Goal: Task Accomplishment & Management: Manage account settings

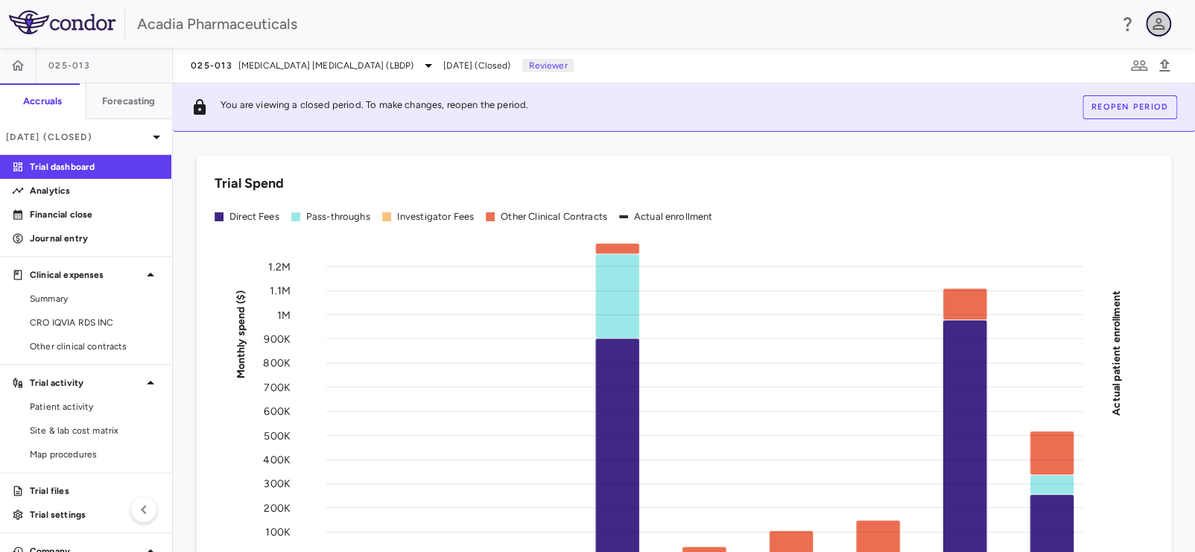
click at [1156, 20] on icon "button" at bounding box center [1158, 24] width 18 height 18
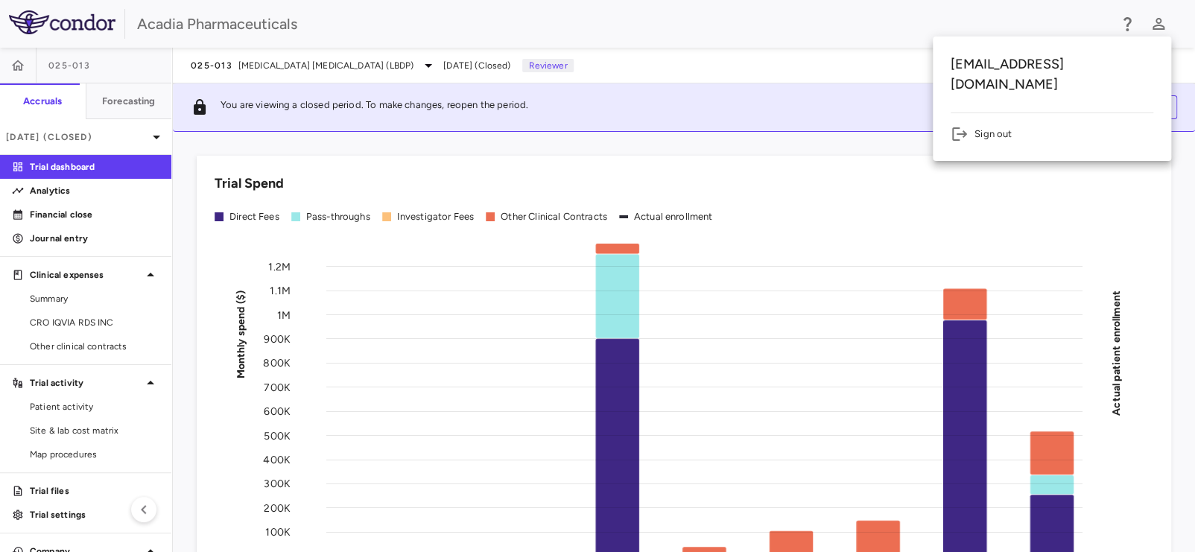
click at [1088, 65] on h6 "tgiesey@acadia-pharm.com" at bounding box center [1051, 74] width 203 height 40
click at [673, 11] on div at bounding box center [597, 276] width 1195 height 552
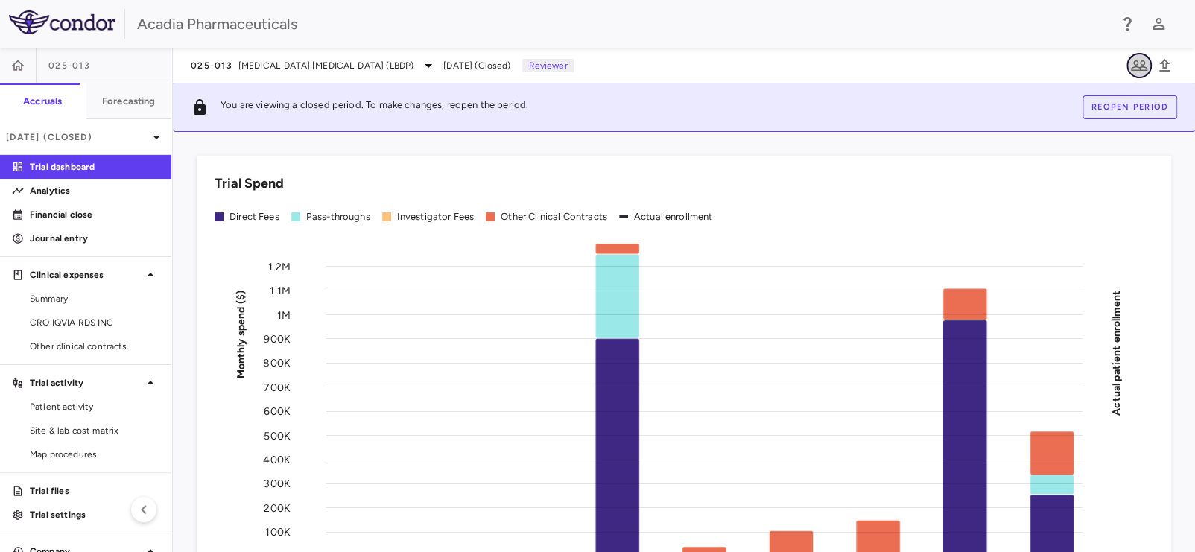
click at [1137, 58] on icon "button" at bounding box center [1139, 66] width 18 height 18
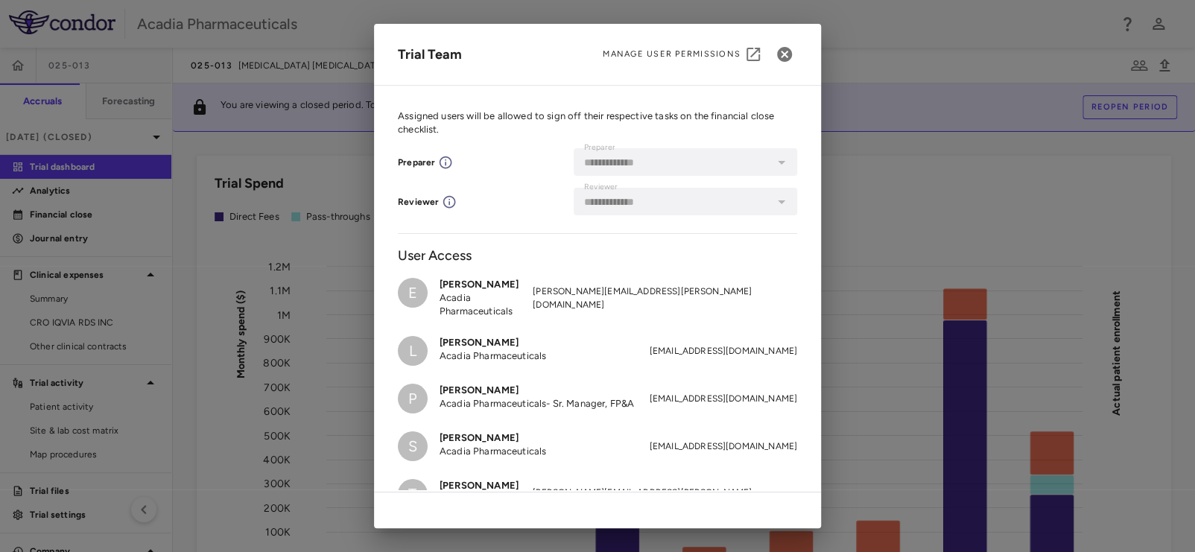
click at [717, 57] on span "Manage User Permissions" at bounding box center [672, 54] width 138 height 12
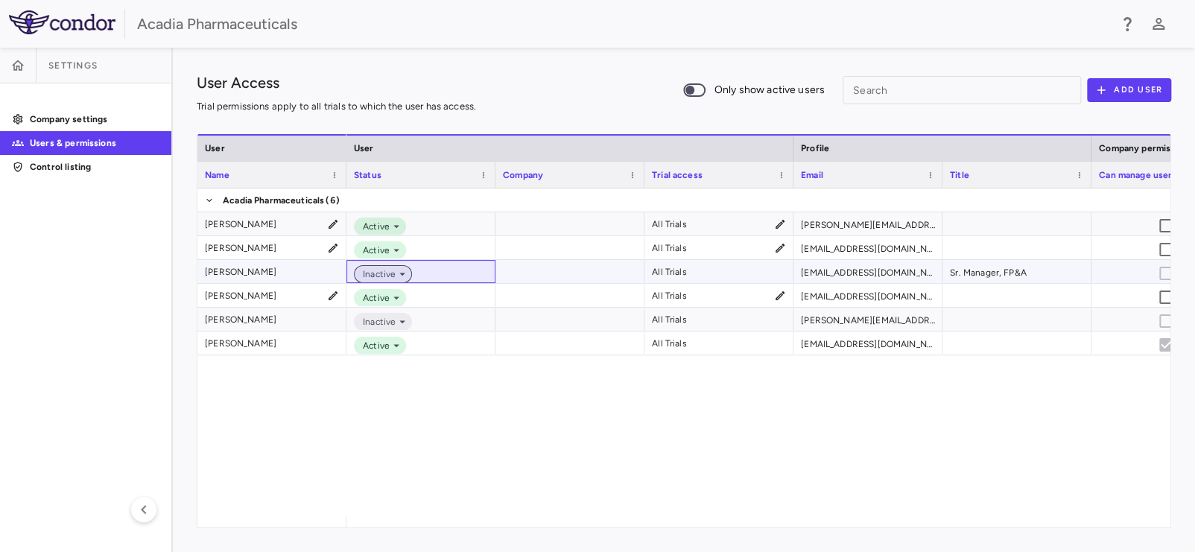
click at [400, 267] on div "Inactive" at bounding box center [383, 274] width 58 height 18
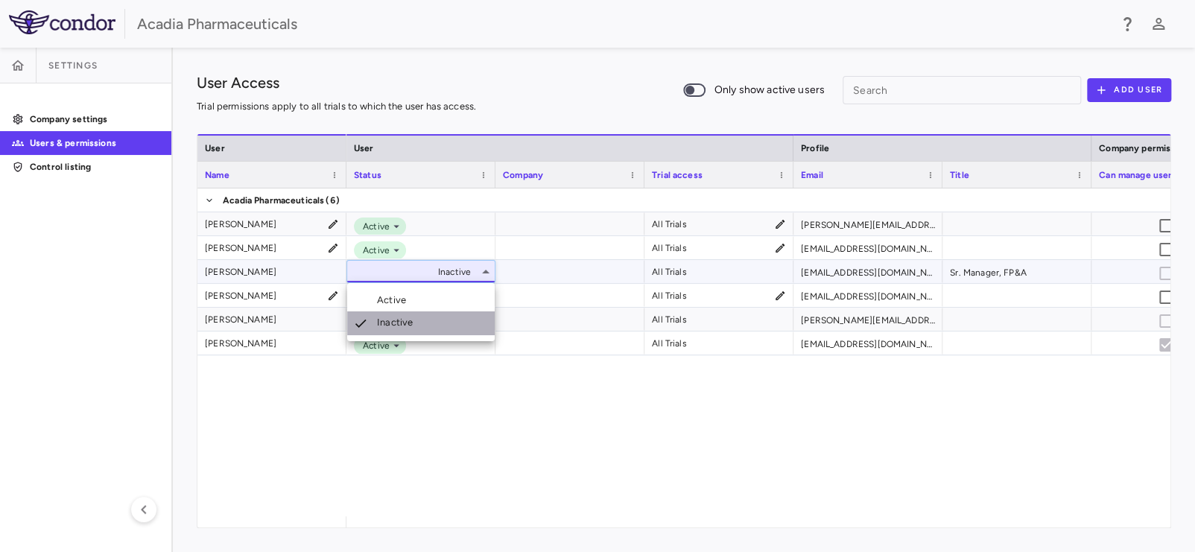
click at [401, 322] on div "Inactive" at bounding box center [398, 323] width 42 height 15
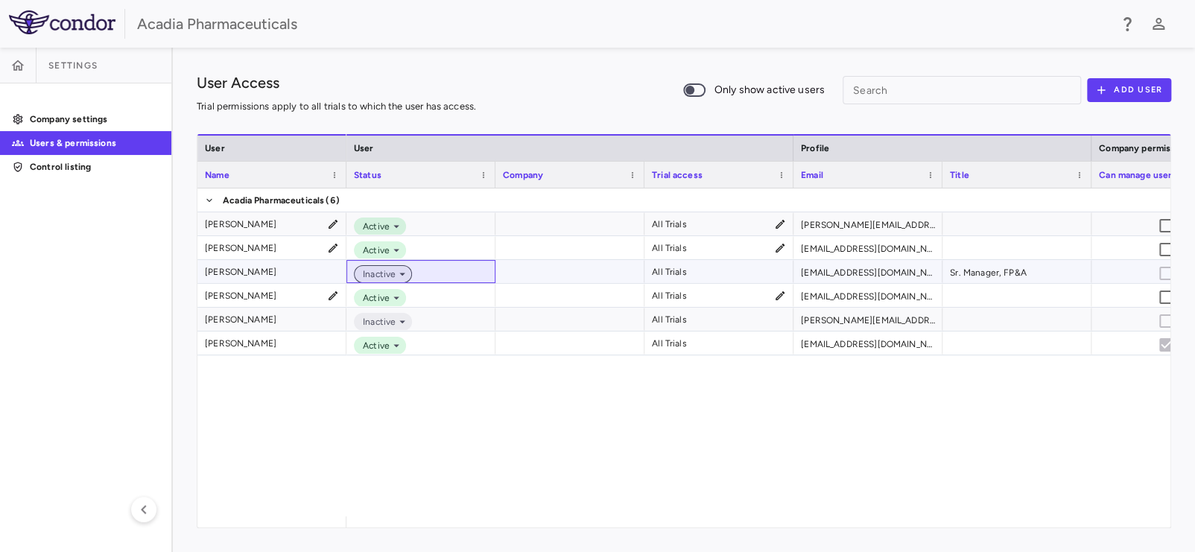
click at [399, 279] on icon at bounding box center [402, 273] width 13 height 13
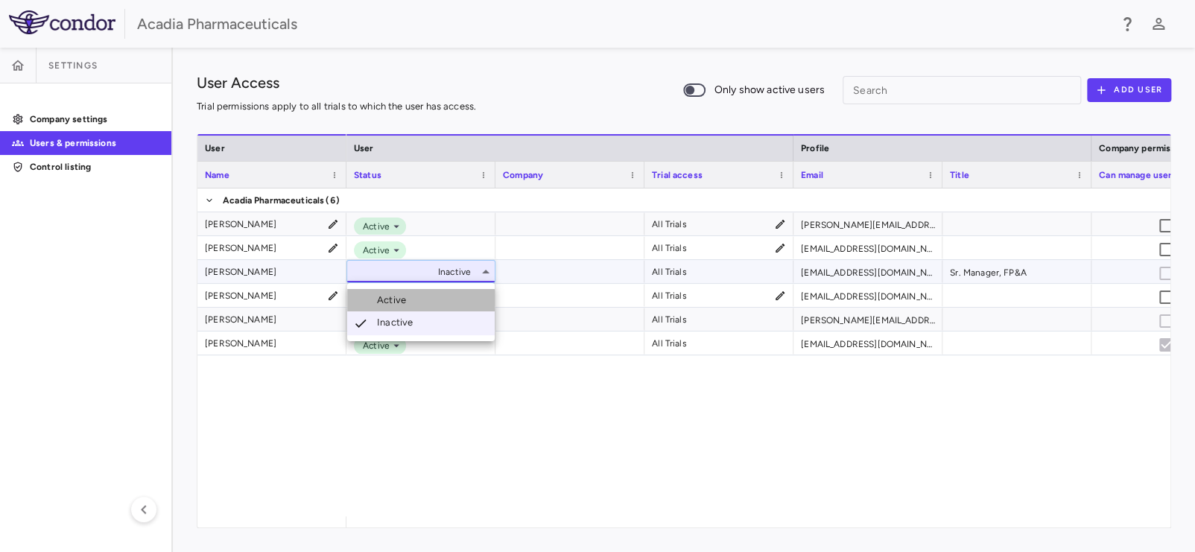
click at [390, 298] on div "Active" at bounding box center [394, 299] width 35 height 13
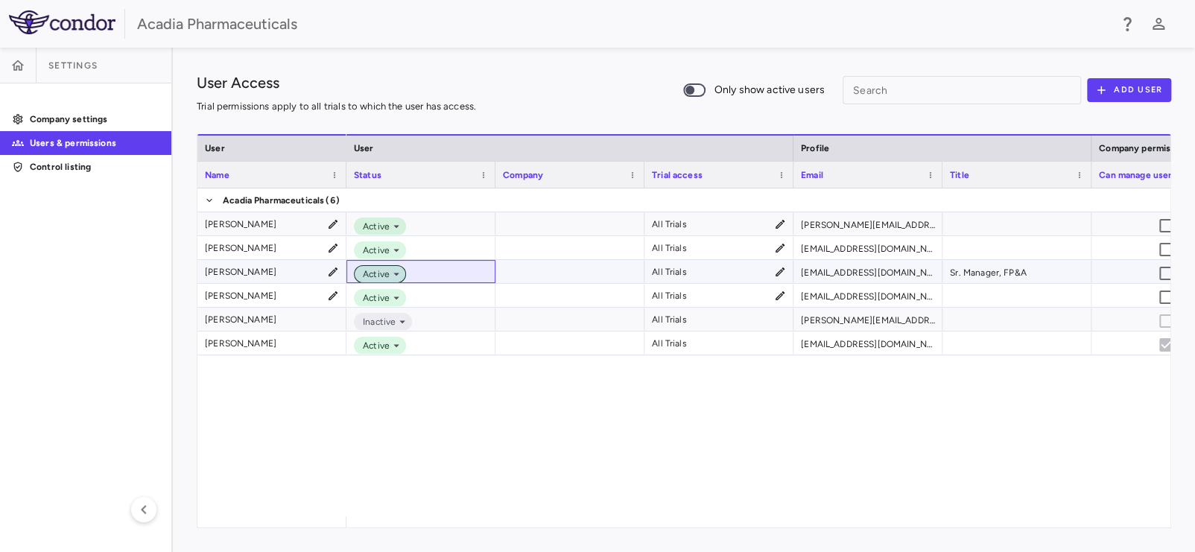
click at [396, 276] on icon at bounding box center [396, 273] width 13 height 13
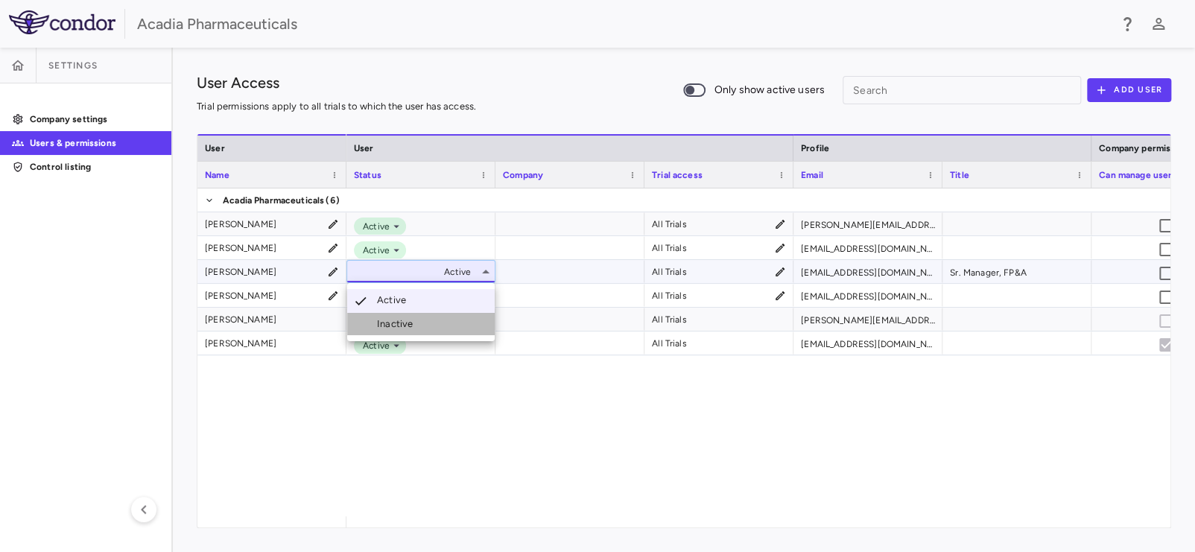
click at [384, 323] on div "Inactive" at bounding box center [398, 323] width 42 height 13
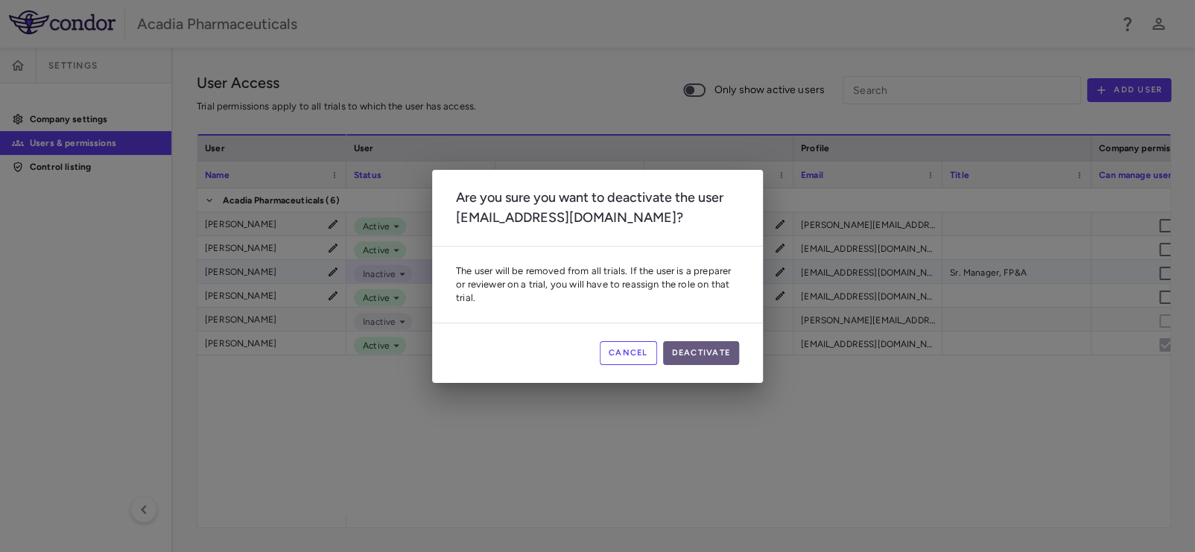
click at [688, 349] on button "Deactivate" at bounding box center [701, 353] width 77 height 24
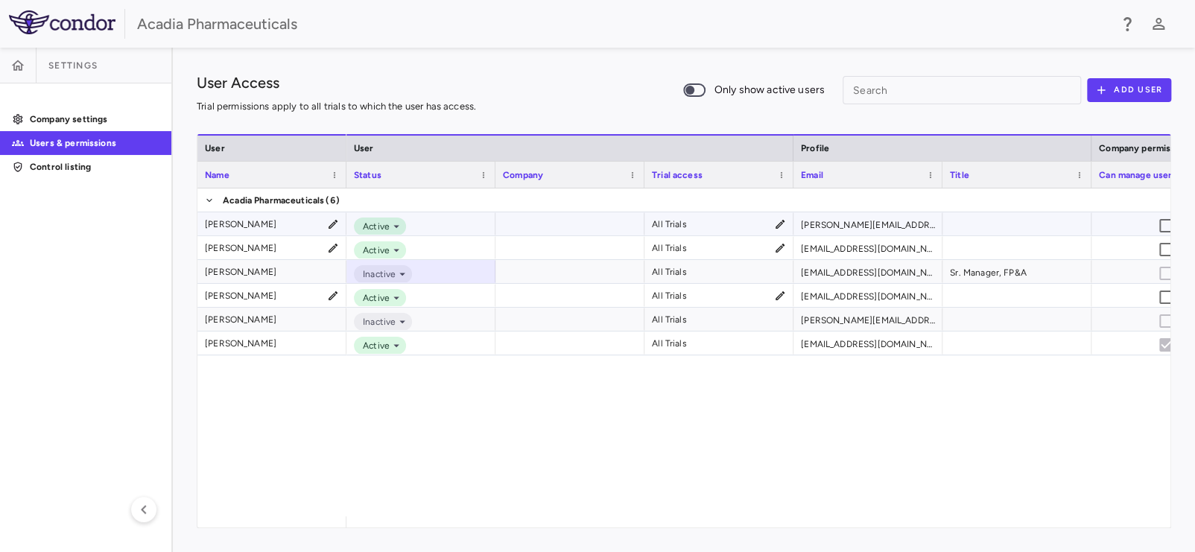
click at [334, 221] on icon at bounding box center [333, 224] width 12 height 12
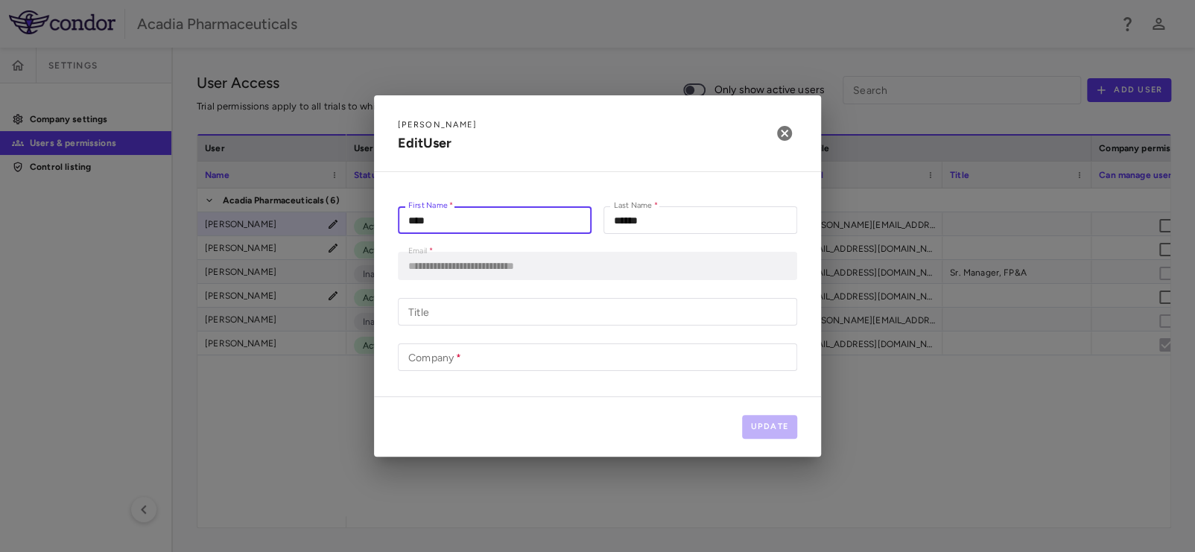
drag, startPoint x: 433, startPoint y: 216, endPoint x: 358, endPoint y: 219, distance: 74.5
click at [359, 221] on div "**********" at bounding box center [597, 276] width 1195 height 552
click at [781, 140] on icon "button" at bounding box center [784, 133] width 18 height 18
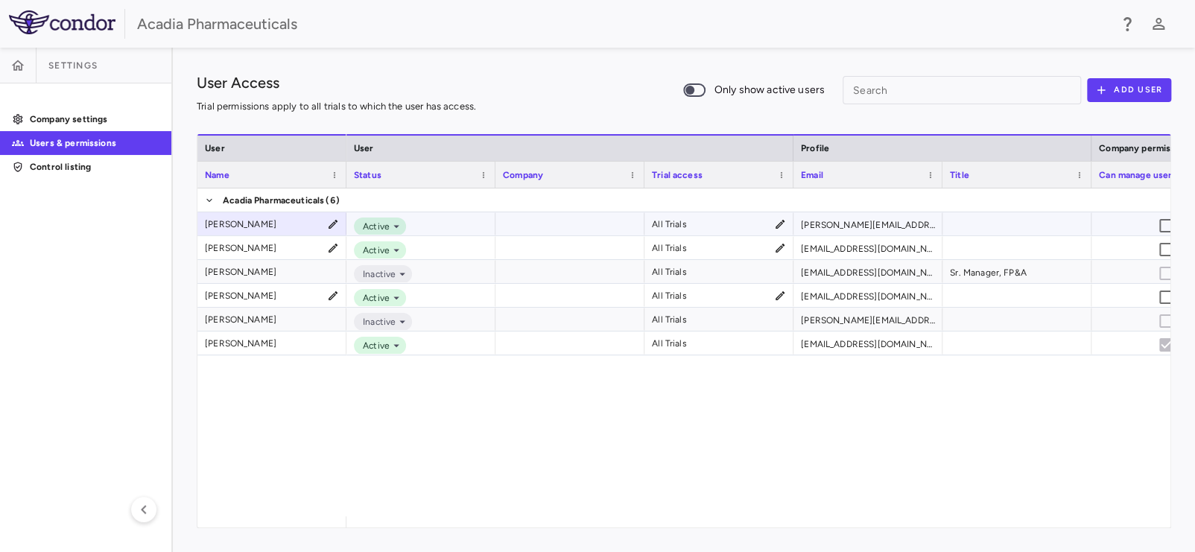
click at [779, 223] on icon at bounding box center [779, 224] width 9 height 9
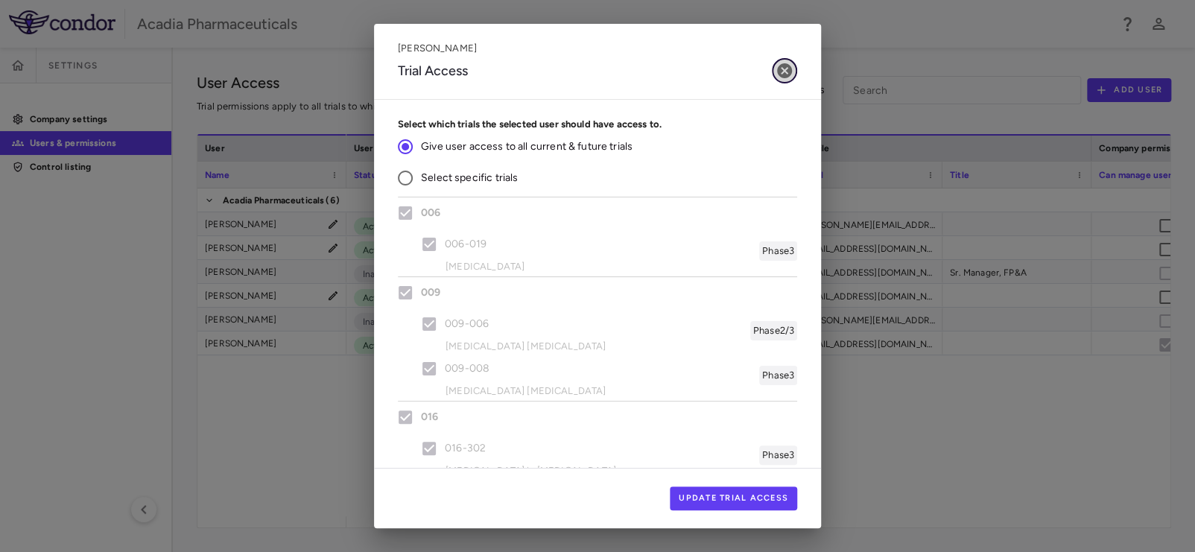
click at [787, 71] on icon "button" at bounding box center [784, 70] width 15 height 15
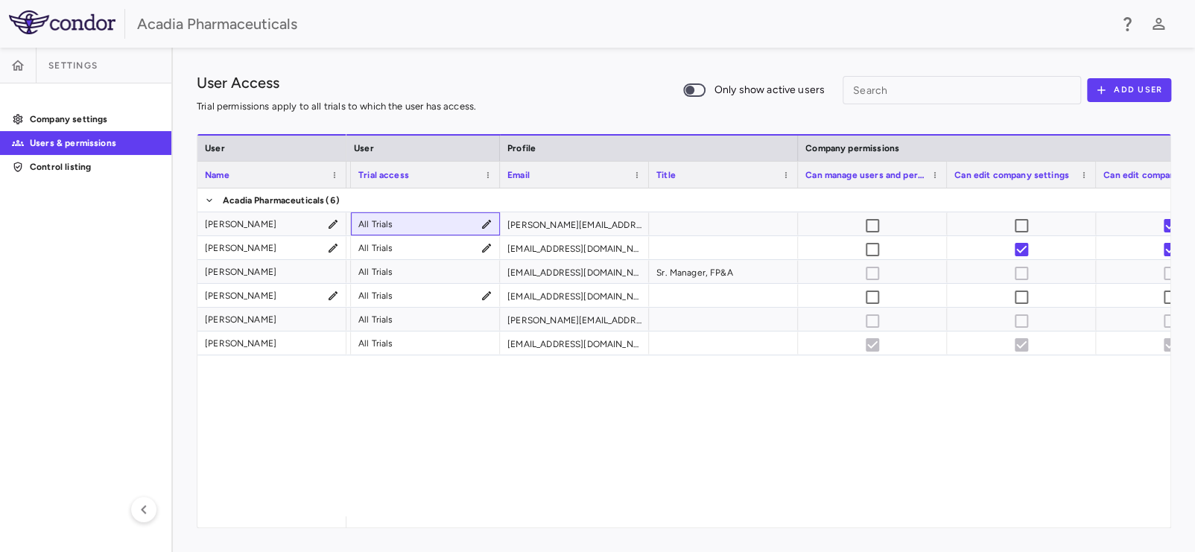
scroll to position [0, 329]
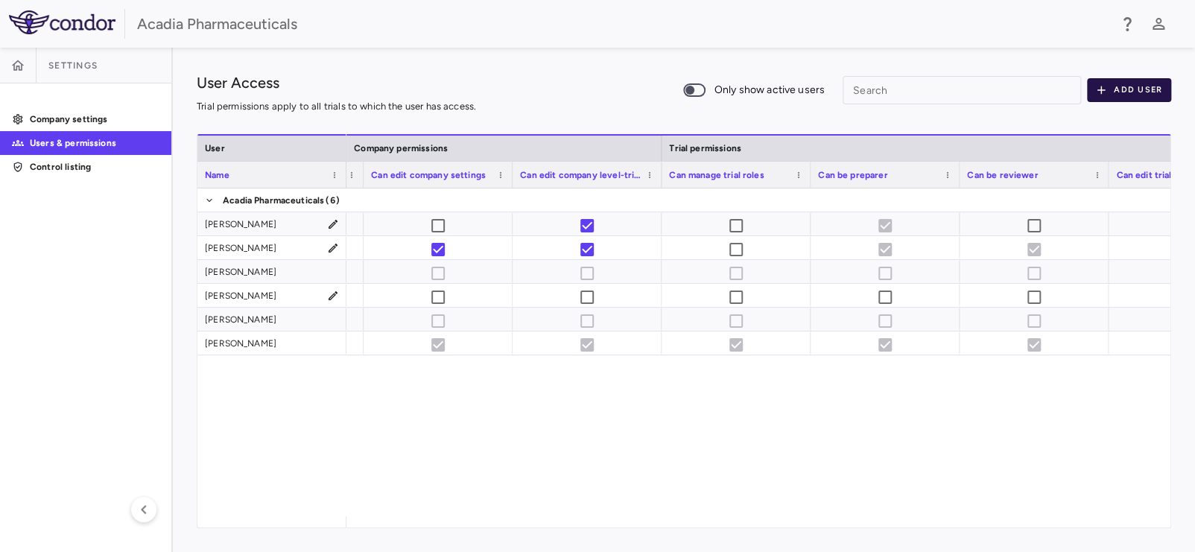
click at [1117, 89] on button "Add User" at bounding box center [1129, 90] width 84 height 24
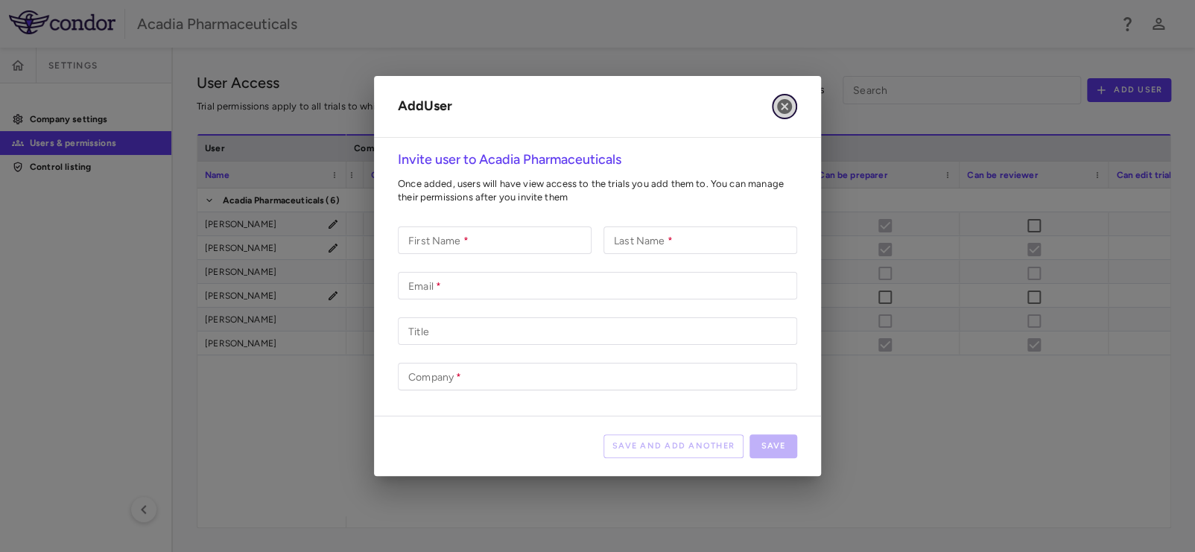
click at [783, 101] on icon "button" at bounding box center [784, 106] width 15 height 15
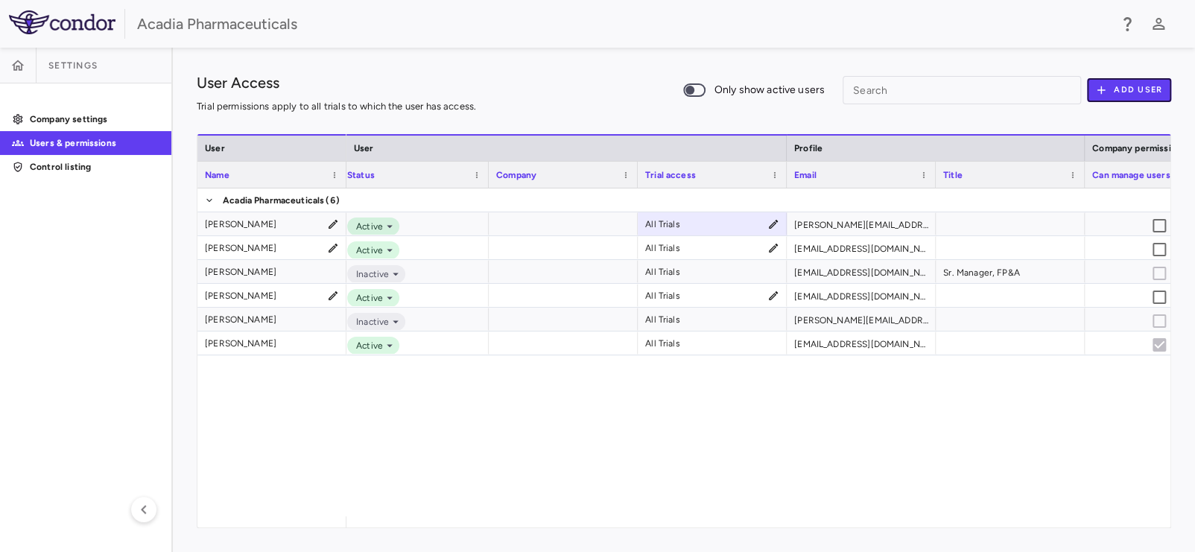
scroll to position [0, 28]
click at [410, 448] on div "Active All Trials erin.kelsey@acadia-pharm.com Active All Trials ldietz@acadia-…" at bounding box center [758, 352] width 824 height 328
click at [402, 272] on icon at bounding box center [402, 273] width 13 height 13
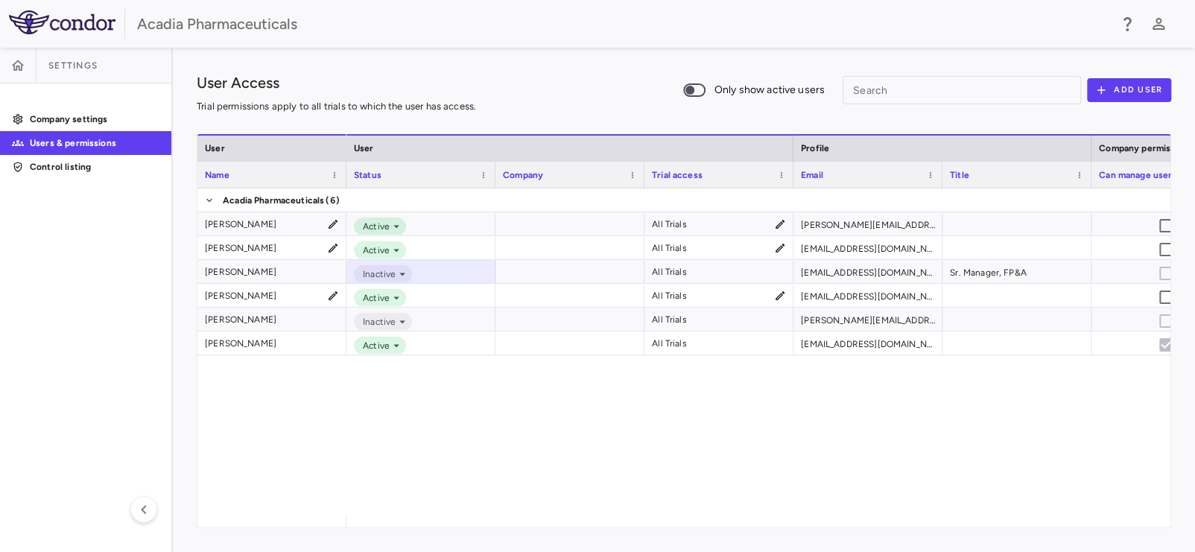
click at [442, 477] on div "Active All Trials erin.kelsey@acadia-pharm.com Active All Trials ldietz@acadia-…" at bounding box center [758, 352] width 824 height 328
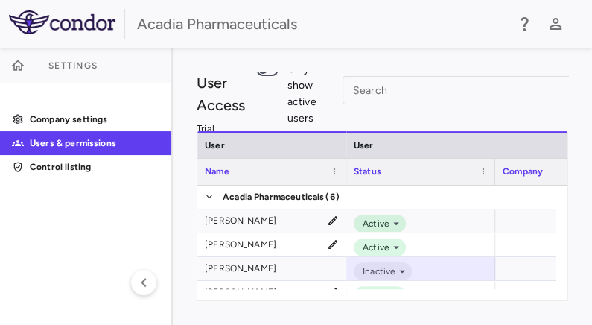
click at [588, 320] on div "User Access Trial permissions apply to all trials to which the user has access.…" at bounding box center [382, 186] width 419 height 277
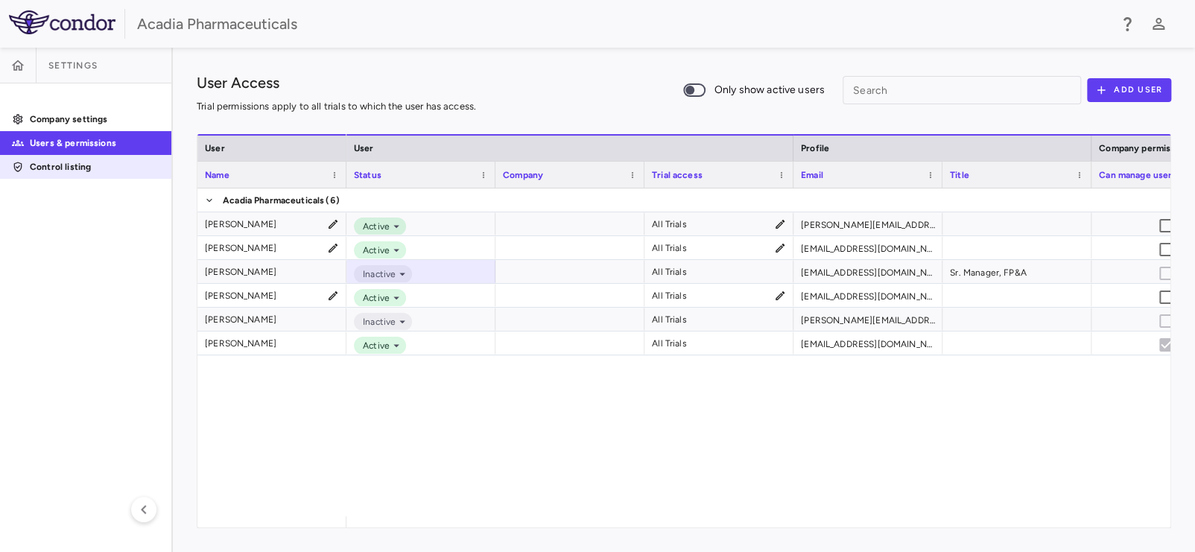
click at [70, 170] on p "Control listing" at bounding box center [95, 166] width 130 height 13
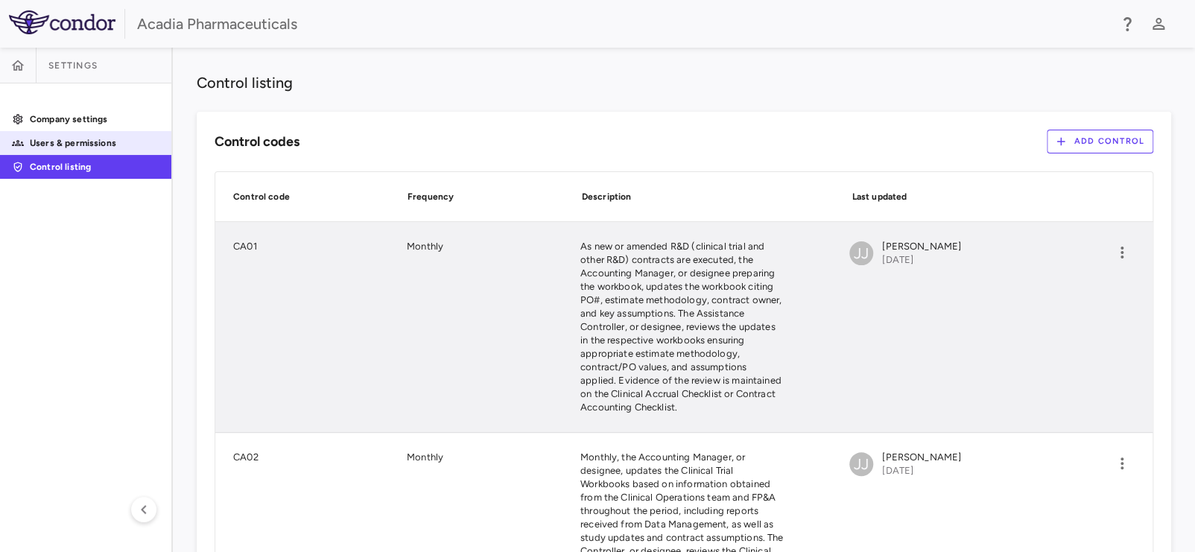
click at [87, 147] on p "Users & permissions" at bounding box center [95, 142] width 130 height 13
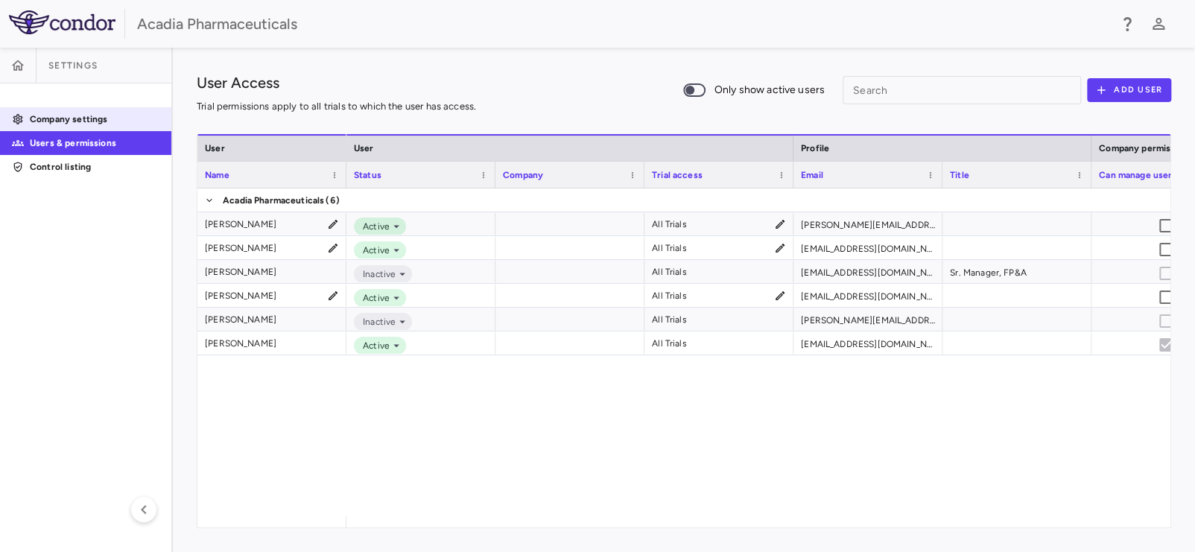
click at [80, 115] on p "Company settings" at bounding box center [95, 118] width 130 height 13
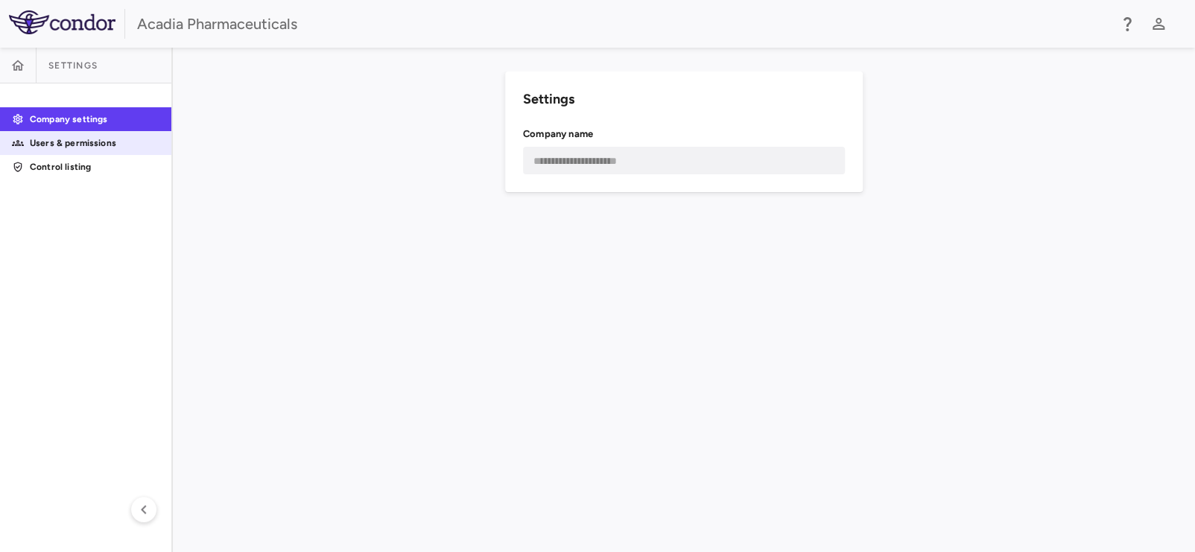
click at [83, 150] on link "Users & permissions" at bounding box center [85, 143] width 171 height 22
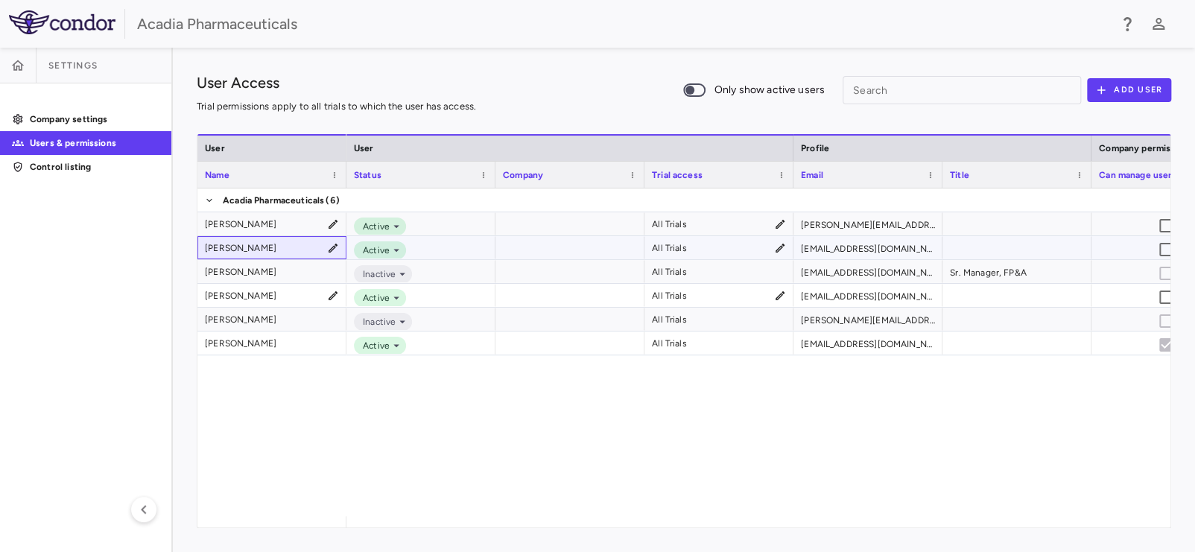
click at [332, 247] on icon at bounding box center [332, 248] width 9 height 9
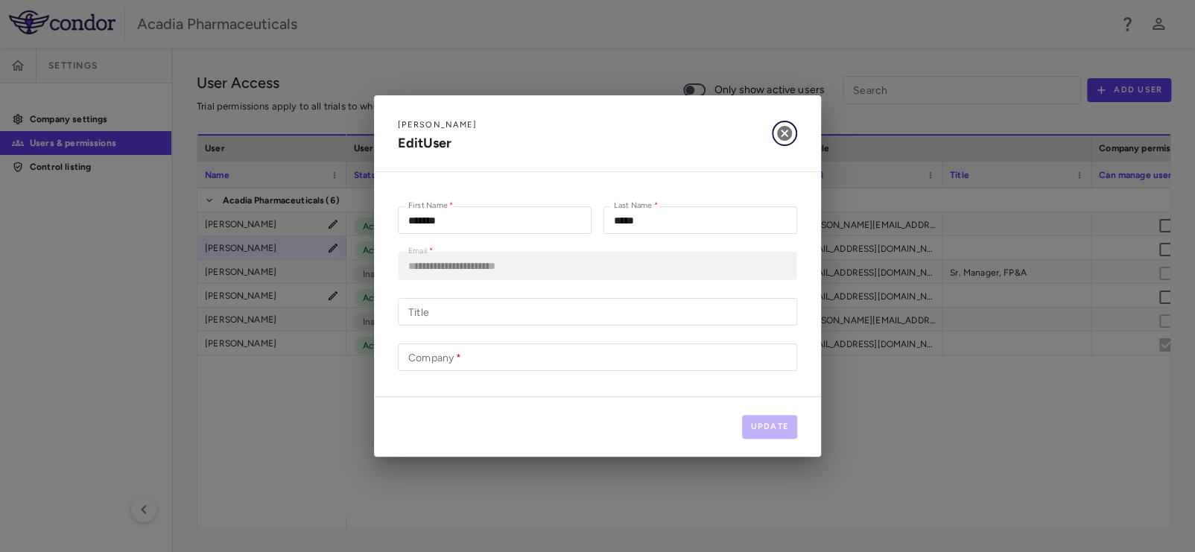
click at [787, 135] on icon "button" at bounding box center [784, 133] width 15 height 15
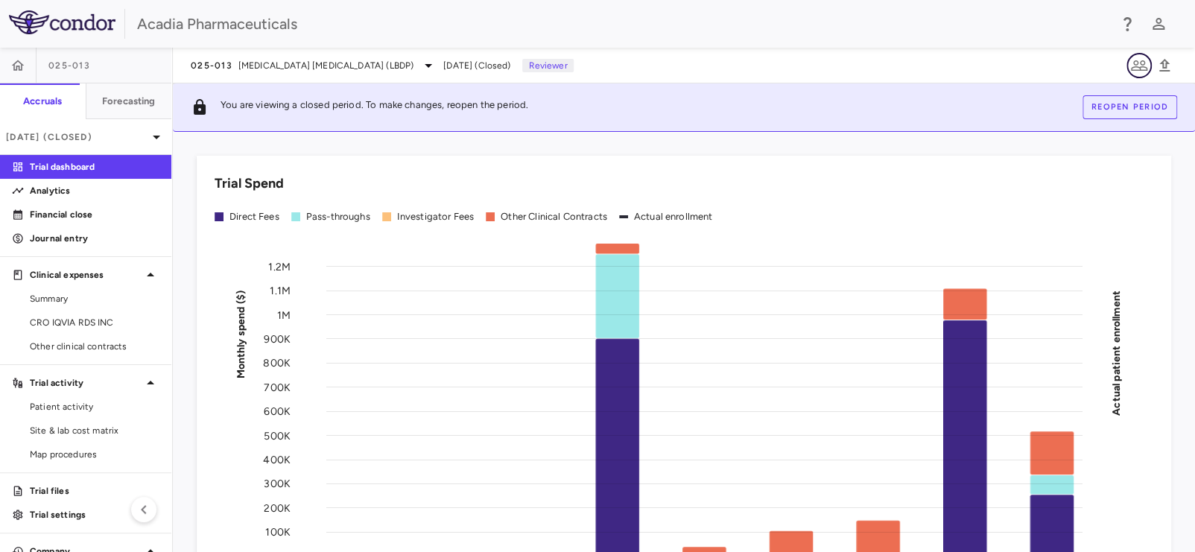
click at [1144, 60] on icon "button" at bounding box center [1139, 66] width 18 height 18
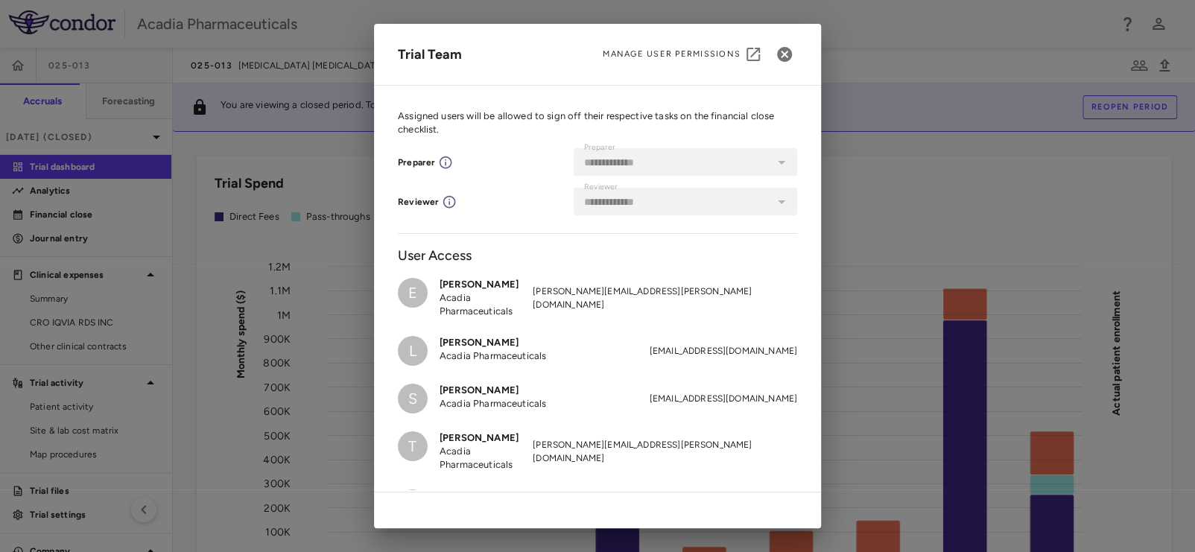
click at [1167, 34] on div "**********" at bounding box center [597, 276] width 1195 height 552
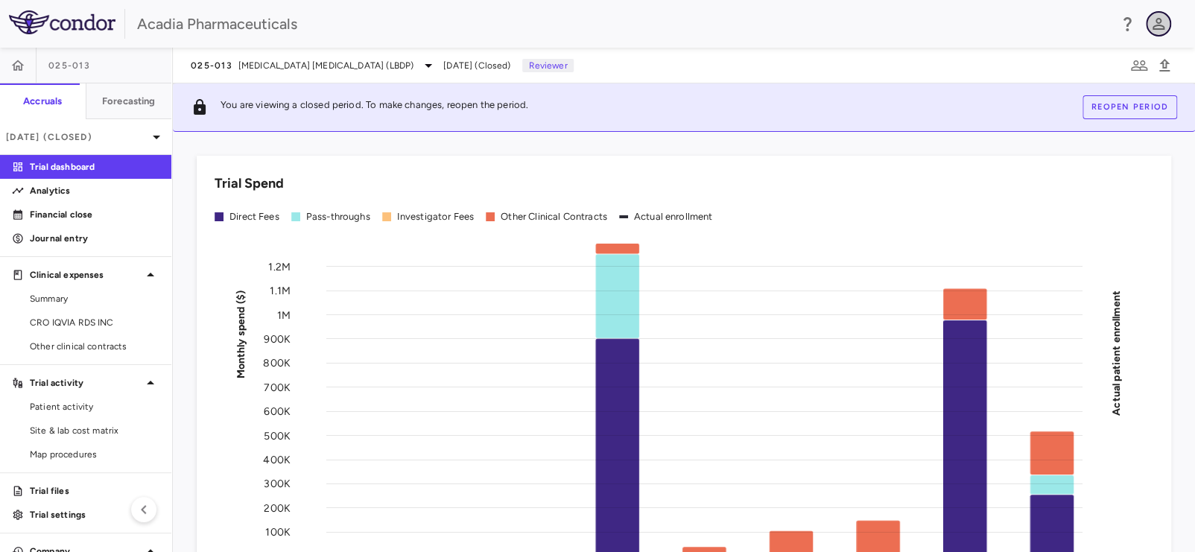
click at [1160, 26] on icon "button" at bounding box center [1158, 24] width 12 height 12
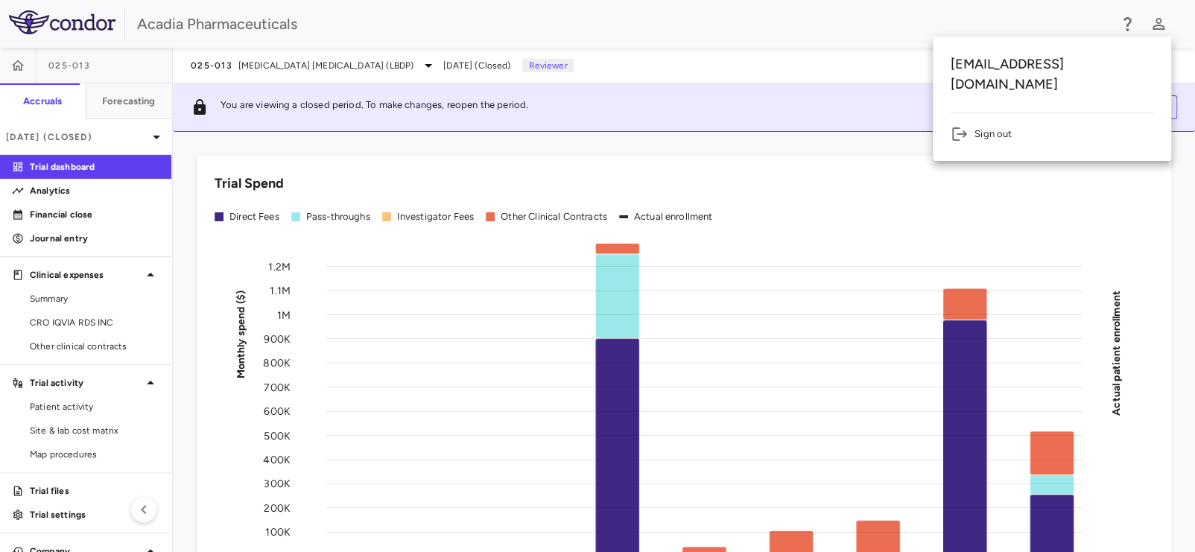
click at [1071, 66] on h6 "tgiesey@acadia-pharm.com" at bounding box center [1051, 74] width 203 height 40
click at [685, 30] on div at bounding box center [597, 276] width 1195 height 552
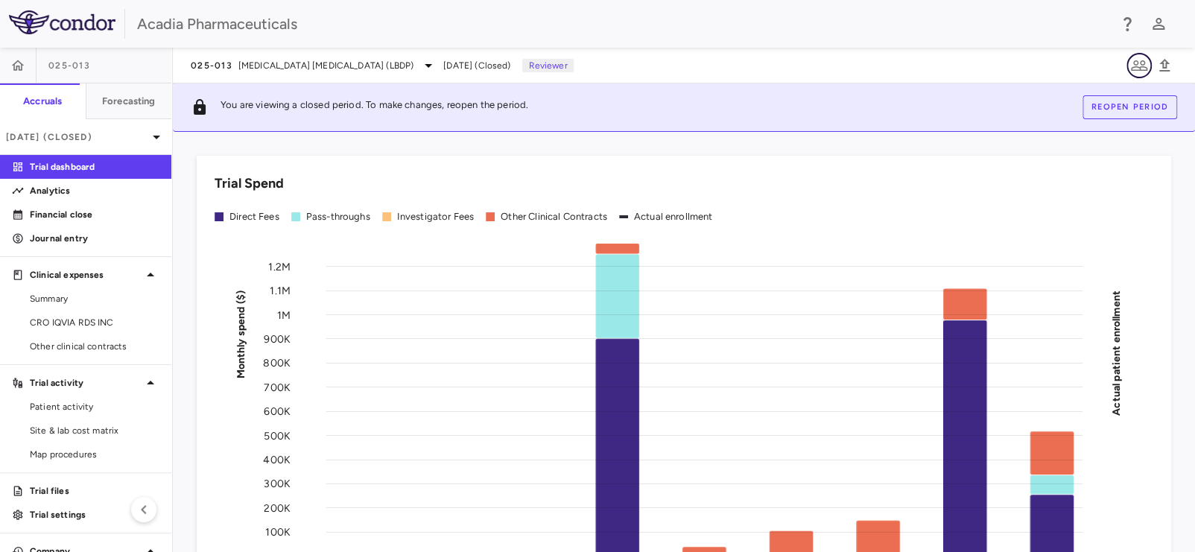
click at [1136, 68] on icon "button" at bounding box center [1139, 66] width 18 height 18
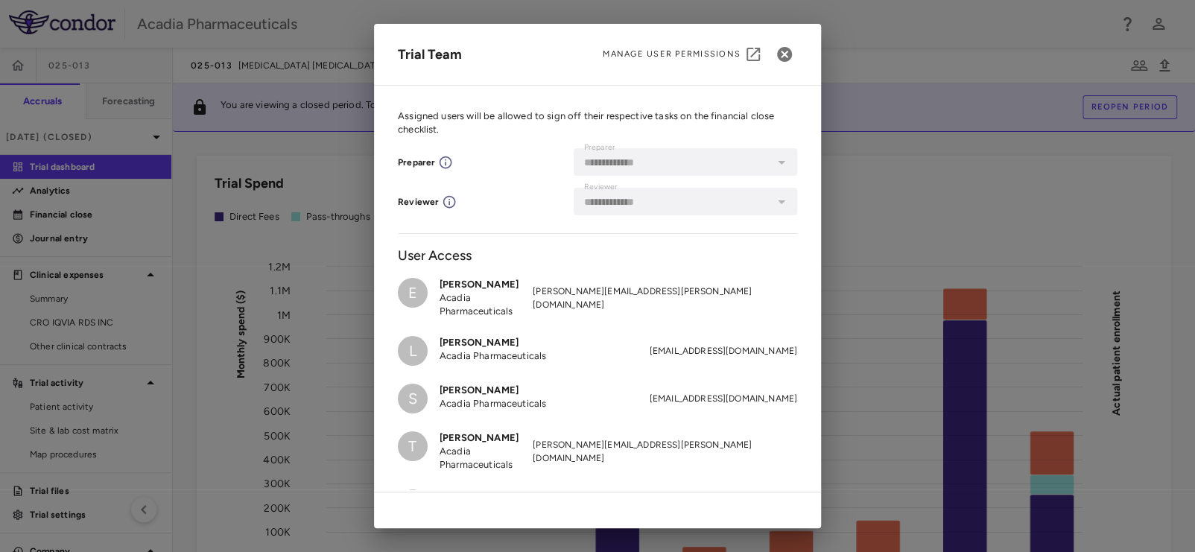
click at [696, 50] on span "Manage User Permissions" at bounding box center [672, 54] width 138 height 12
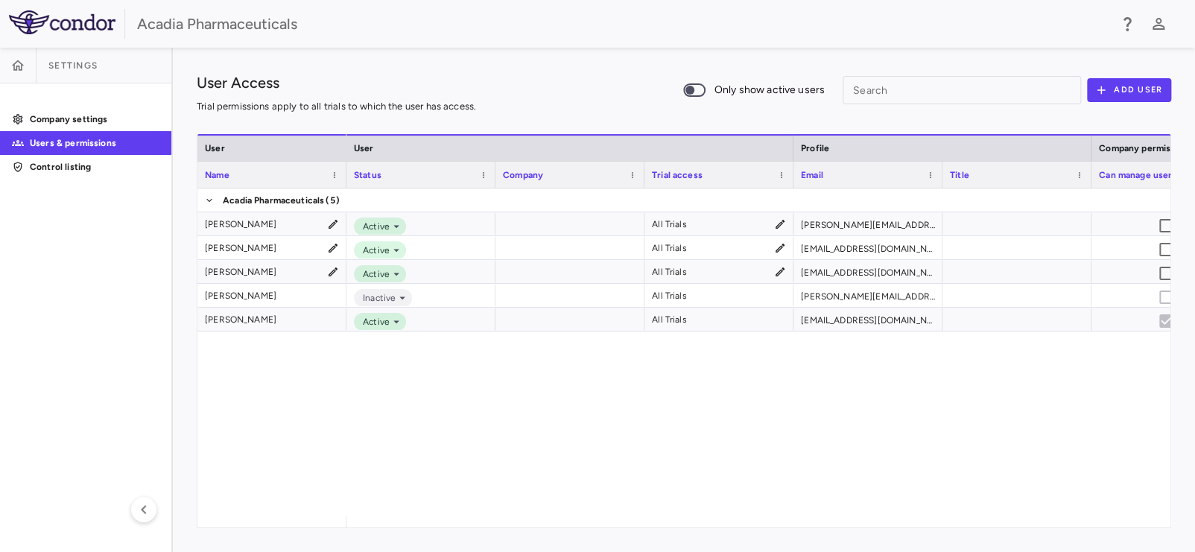
click at [524, 420] on div "Active All Trials erin.kelsey@acadia-pharm.com Active All Trials ldietz@acadia-…" at bounding box center [758, 352] width 824 height 328
